Goal: Contribute content: Add original content to the website for others to see

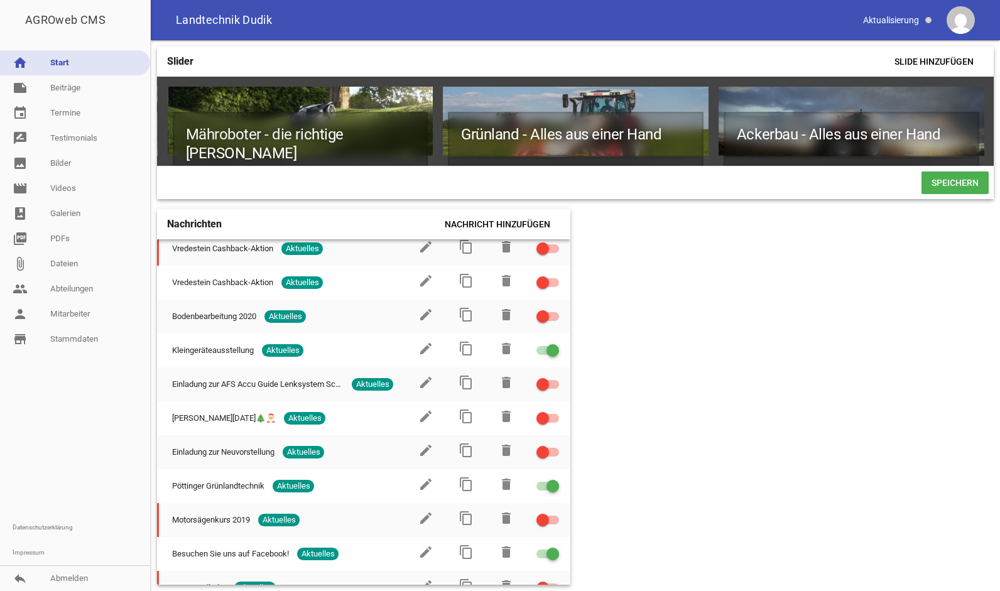
scroll to position [1469, 0]
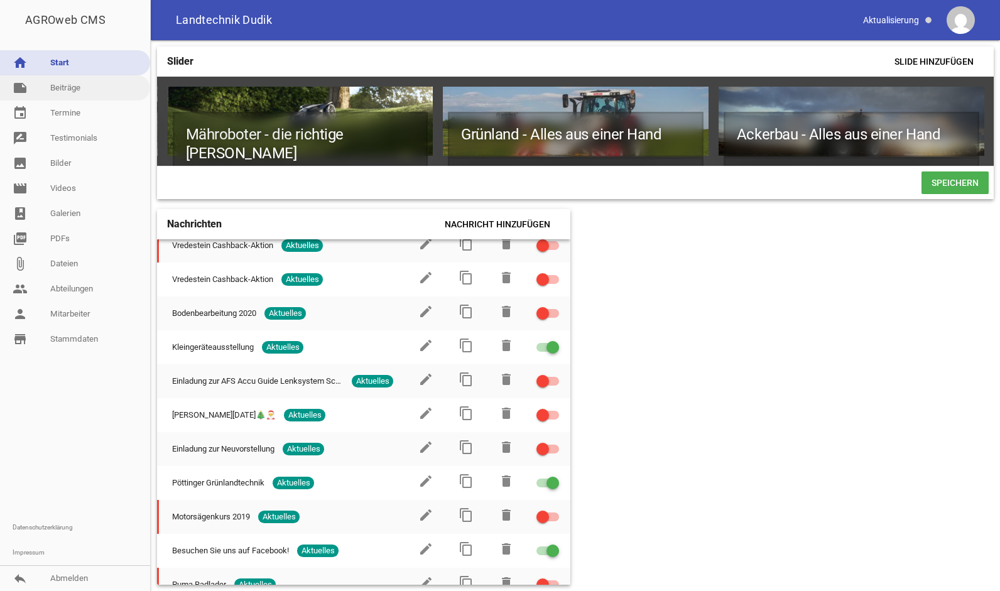
click at [64, 89] on link "note Beiträge" at bounding box center [75, 87] width 150 height 25
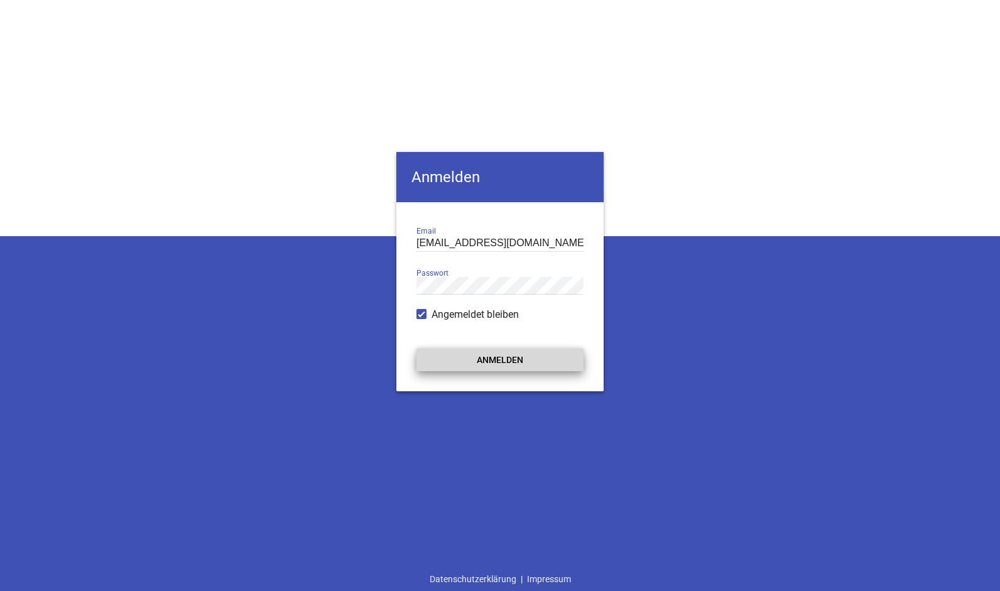
click at [455, 357] on button "Anmelden" at bounding box center [499, 359] width 167 height 23
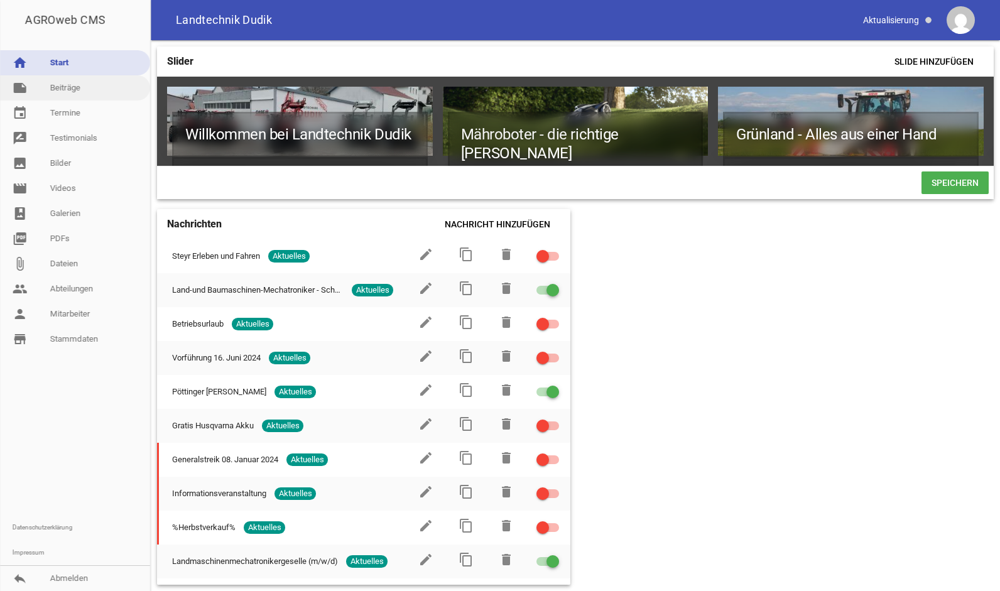
click at [84, 80] on link "note Beiträge" at bounding box center [75, 87] width 150 height 25
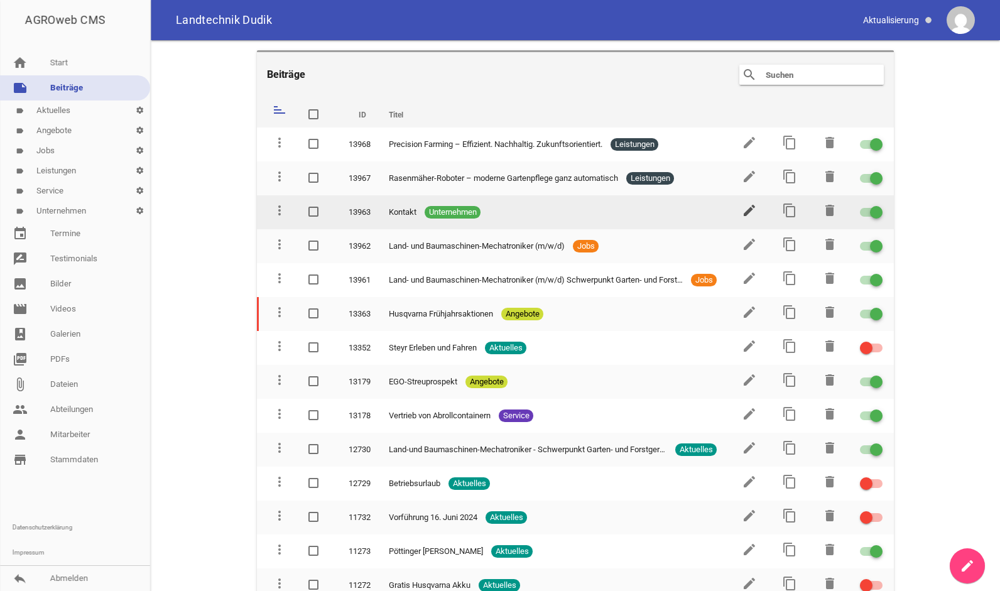
click at [743, 210] on icon "edit" at bounding box center [748, 210] width 15 height 15
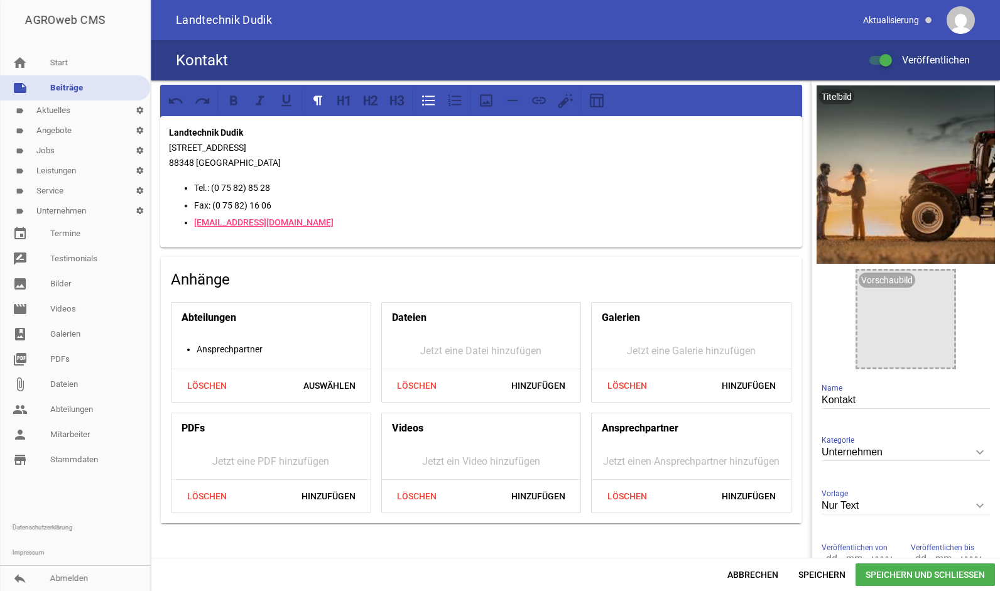
click at [78, 94] on link "note Beiträge" at bounding box center [75, 87] width 150 height 25
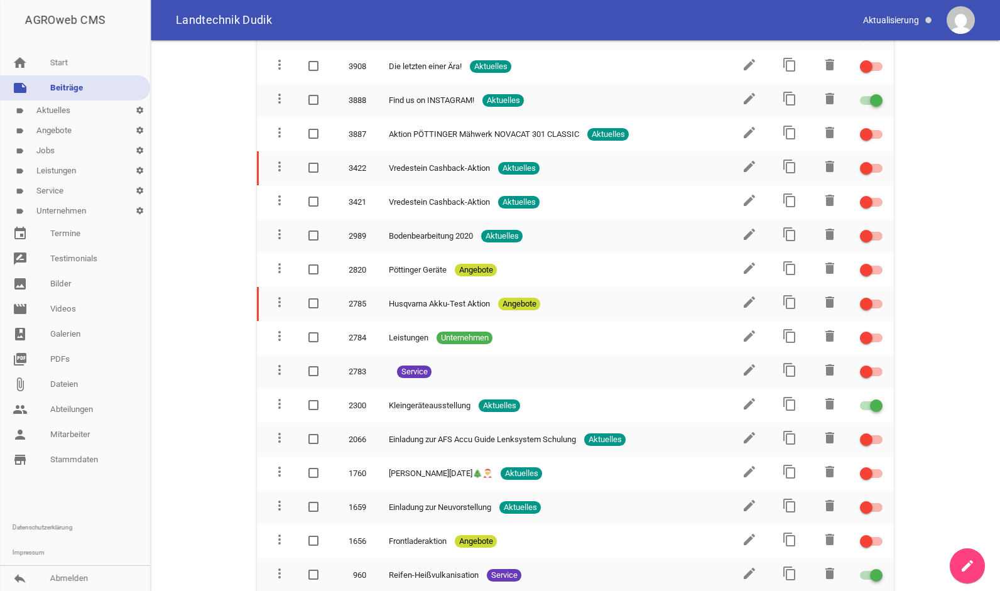
scroll to position [2282, 0]
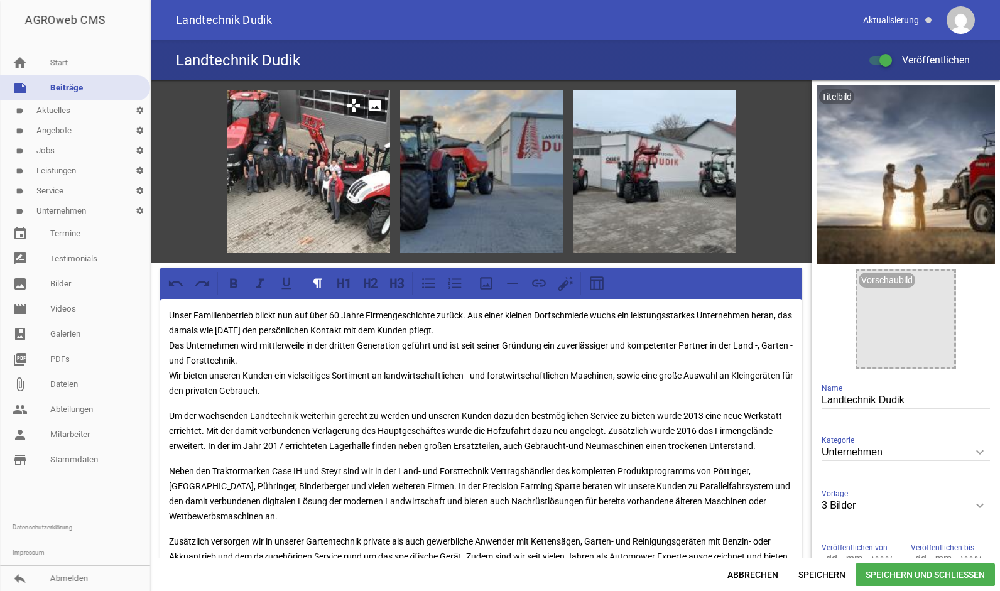
click at [337, 191] on div at bounding box center [308, 171] width 163 height 163
drag, startPoint x: 374, startPoint y: 207, endPoint x: 323, endPoint y: 185, distance: 55.7
click at [323, 185] on div at bounding box center [308, 171] width 163 height 163
click at [368, 100] on icon "image" at bounding box center [375, 105] width 20 height 20
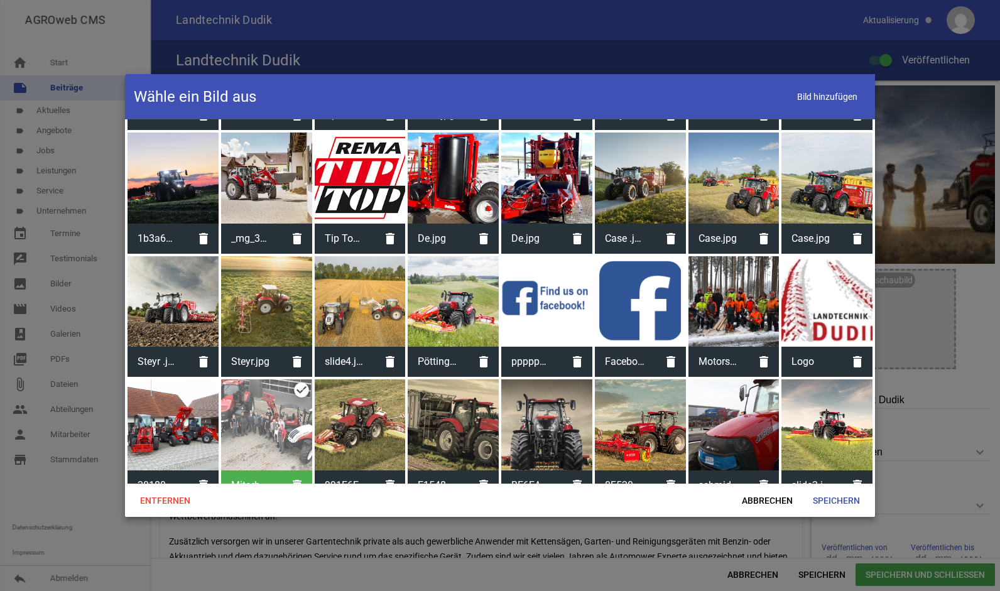
scroll to position [1951, 0]
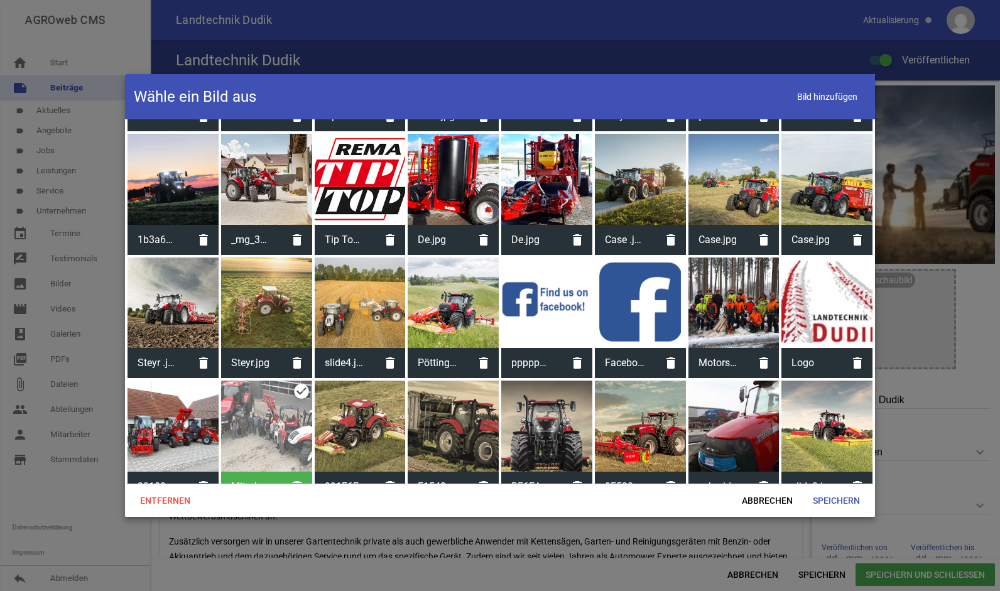
click at [299, 382] on div "Mitarbeiterfoto.jpg delete" at bounding box center [266, 440] width 91 height 121
click at [780, 500] on span "Abbrechen" at bounding box center [766, 500] width 71 height 23
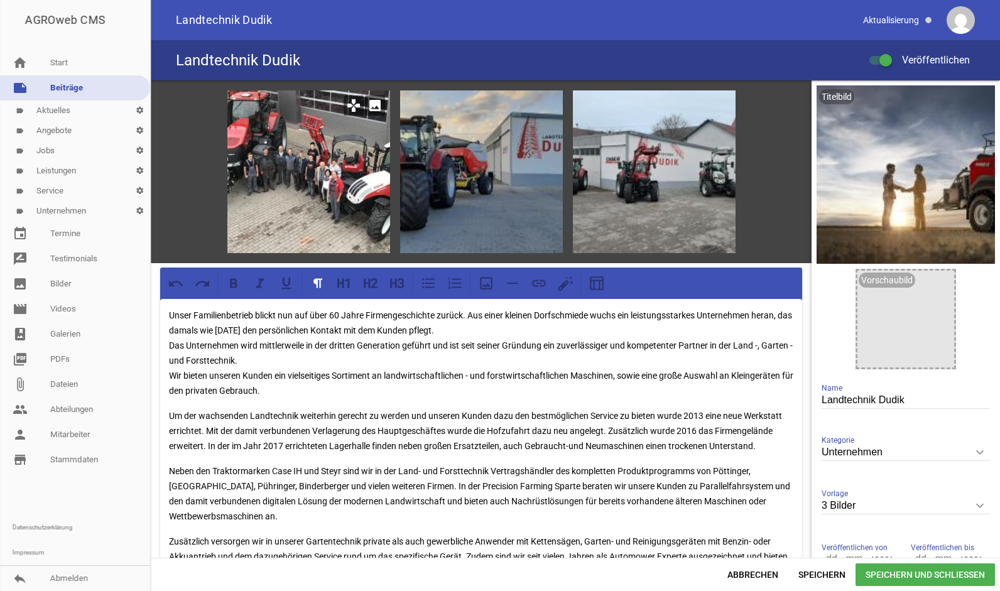
click at [310, 210] on div at bounding box center [308, 171] width 163 height 163
click at [351, 101] on icon "games" at bounding box center [353, 105] width 20 height 20
click at [370, 108] on icon "image" at bounding box center [375, 105] width 20 height 20
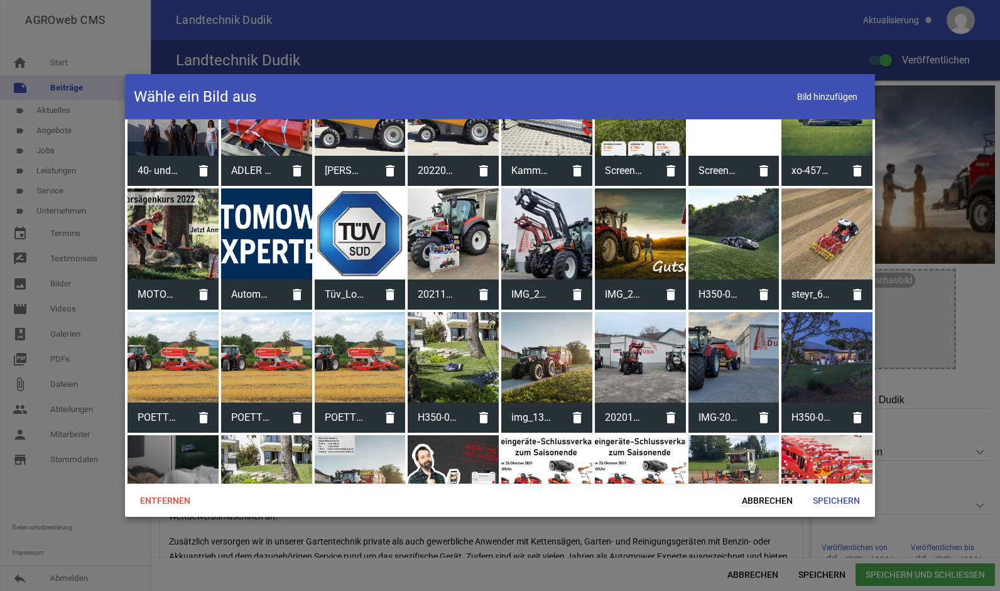
scroll to position [925, 0]
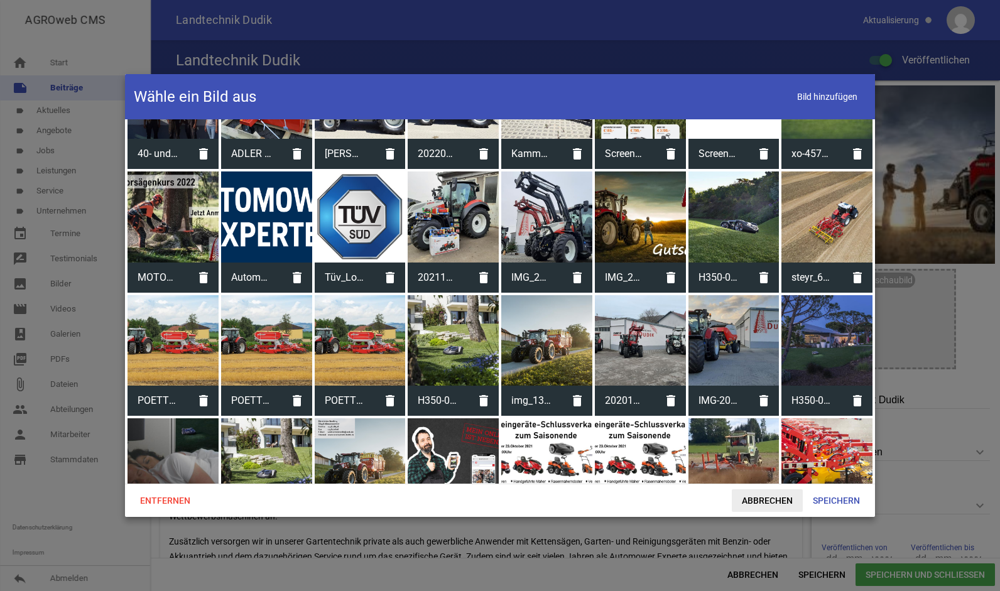
click at [785, 506] on span "Abbrechen" at bounding box center [766, 500] width 71 height 23
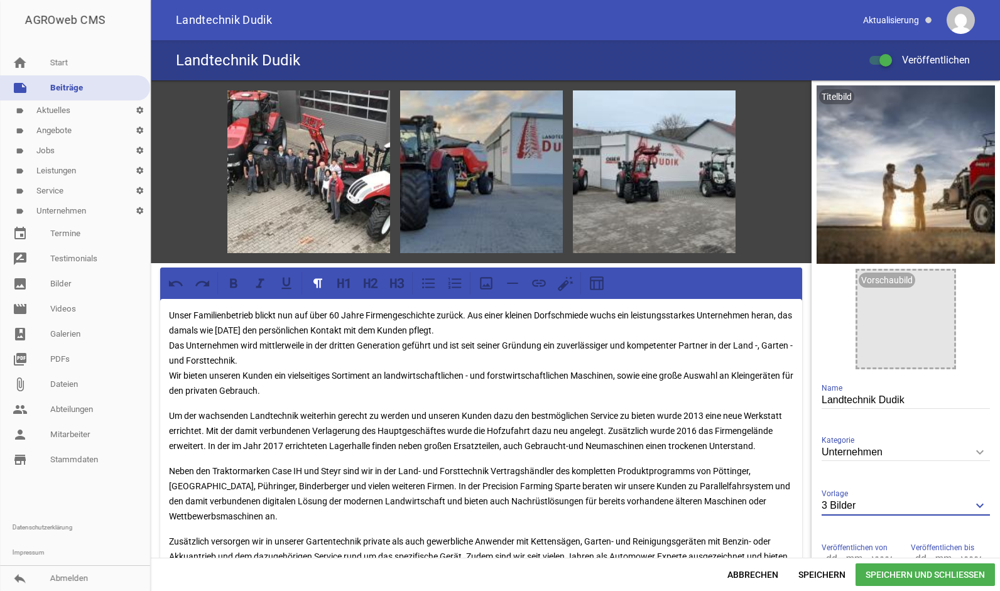
click at [899, 504] on input "3 Bilder" at bounding box center [905, 505] width 168 height 17
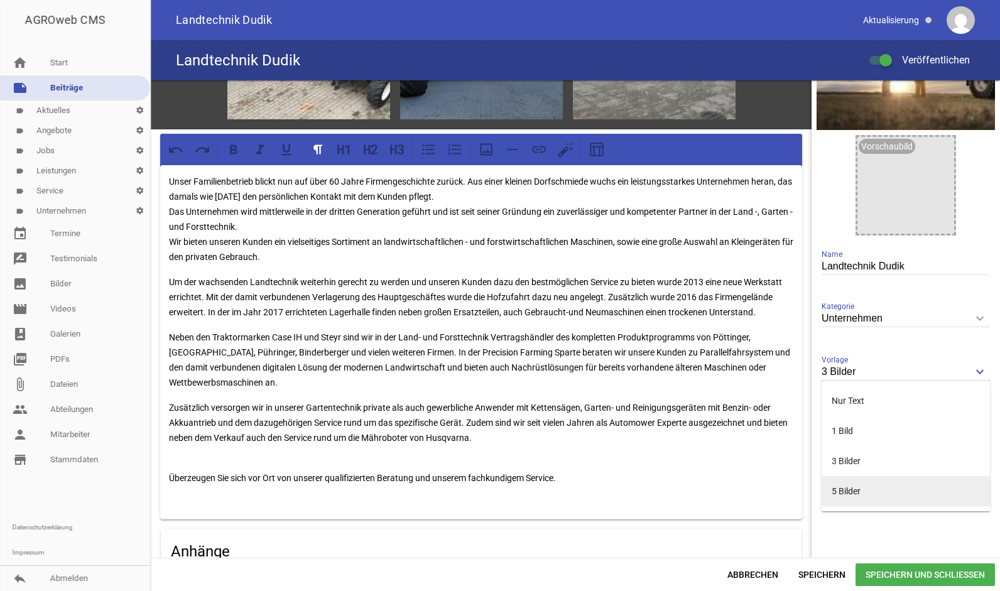
scroll to position [134, 0]
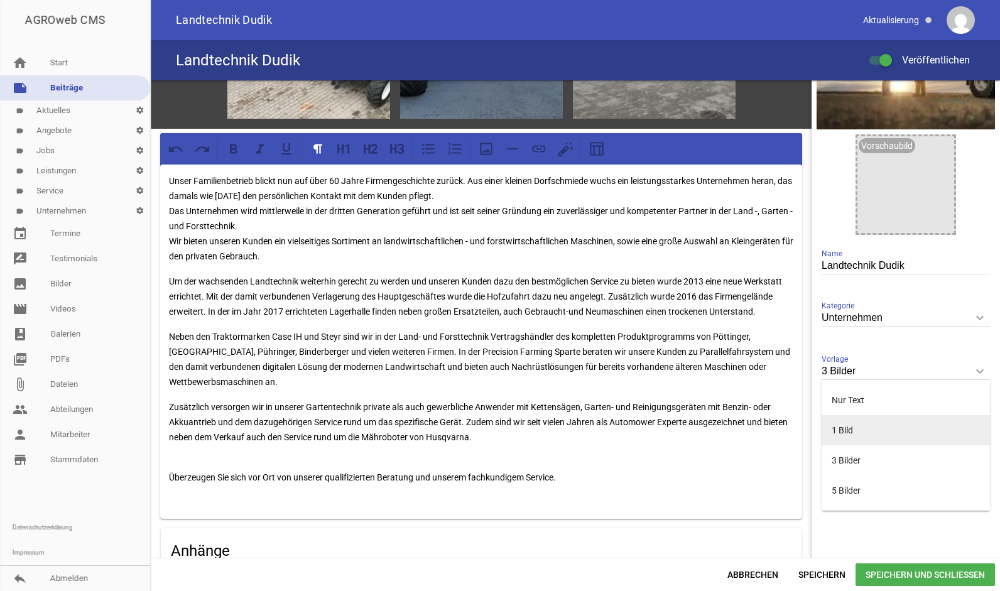
click at [864, 425] on li "1 Bild" at bounding box center [905, 430] width 168 height 30
type input "1 Bild"
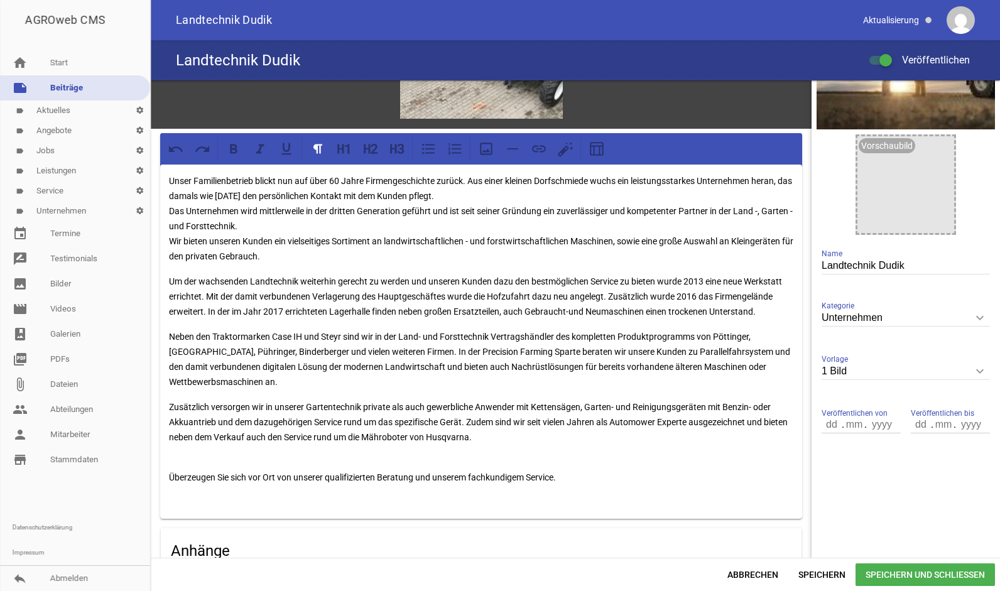
scroll to position [0, 0]
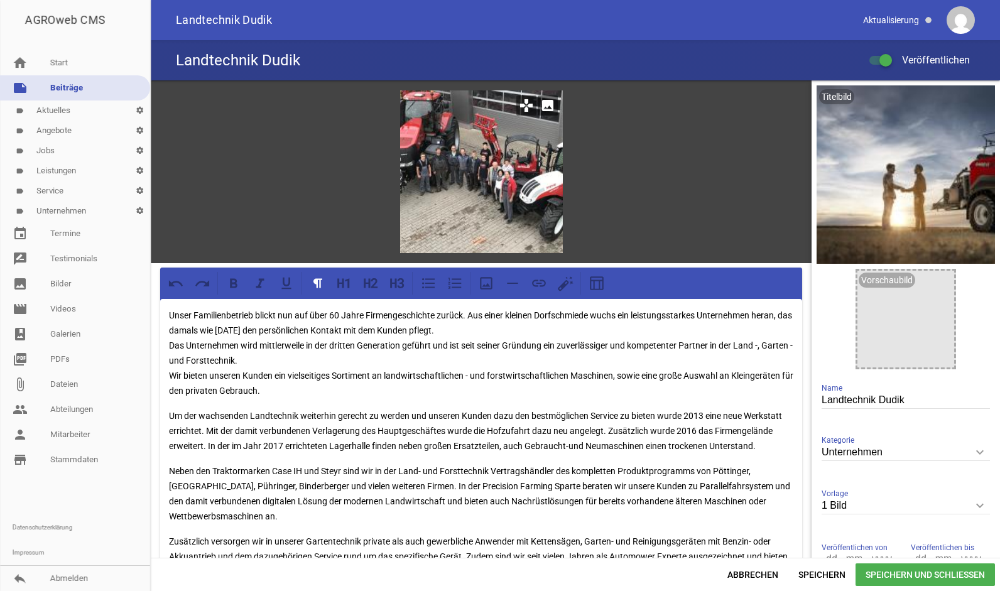
click at [525, 183] on div at bounding box center [481, 171] width 163 height 163
click at [542, 102] on icon "image" at bounding box center [547, 105] width 20 height 20
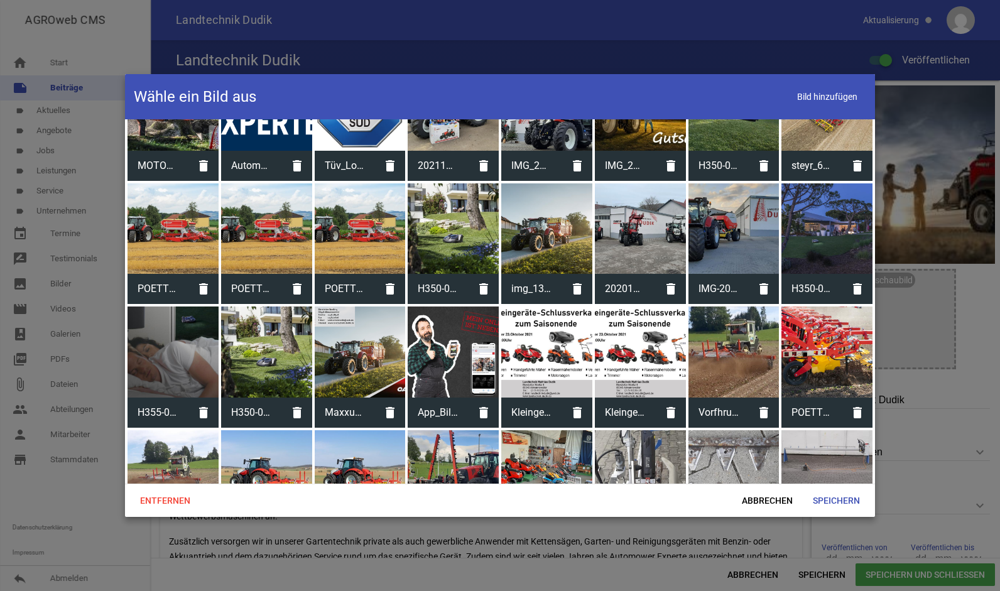
scroll to position [1021, 0]
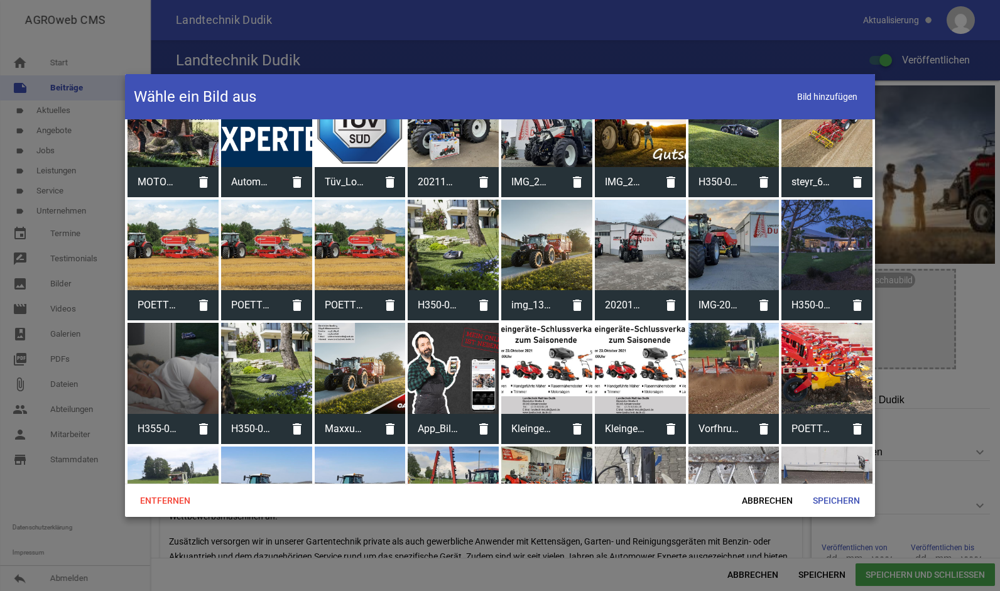
click at [721, 239] on div at bounding box center [733, 245] width 91 height 91
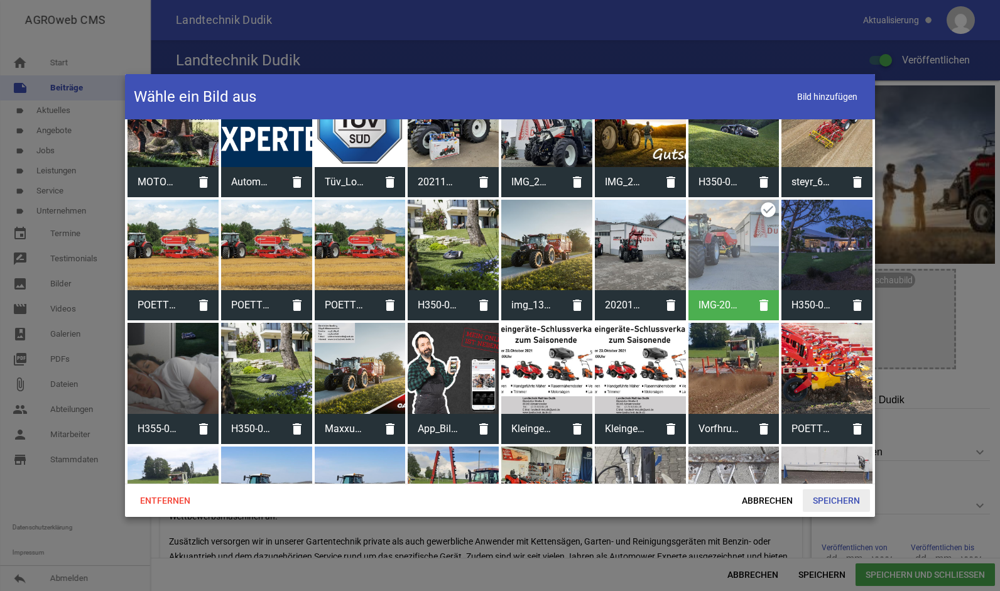
click at [820, 504] on span "Speichern" at bounding box center [835, 500] width 67 height 23
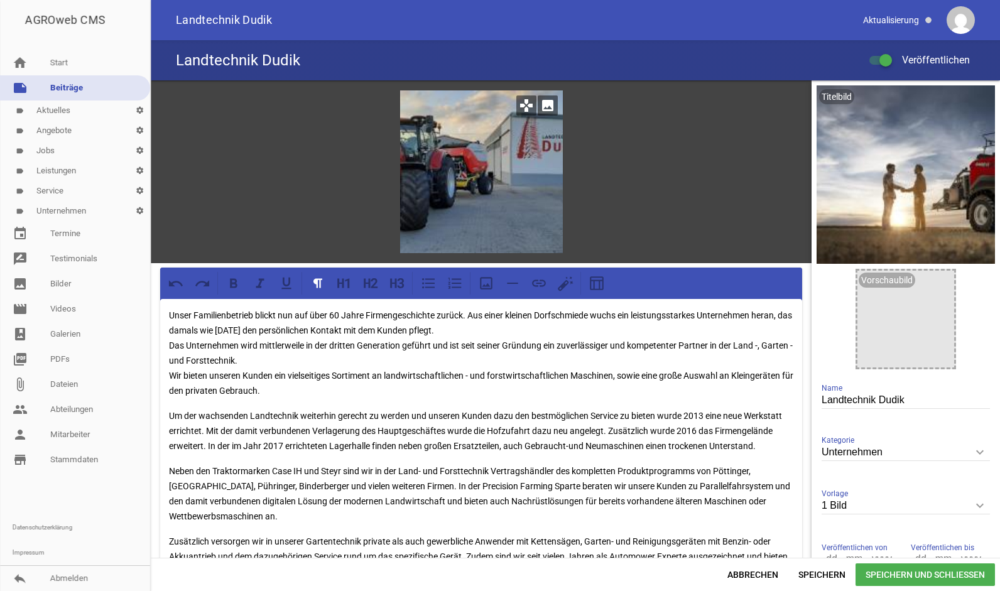
drag, startPoint x: 468, startPoint y: 181, endPoint x: 511, endPoint y: 190, distance: 43.6
click at [511, 190] on div at bounding box center [481, 171] width 163 height 163
click at [546, 104] on icon "image" at bounding box center [547, 105] width 20 height 20
